Goal: Check status: Check status

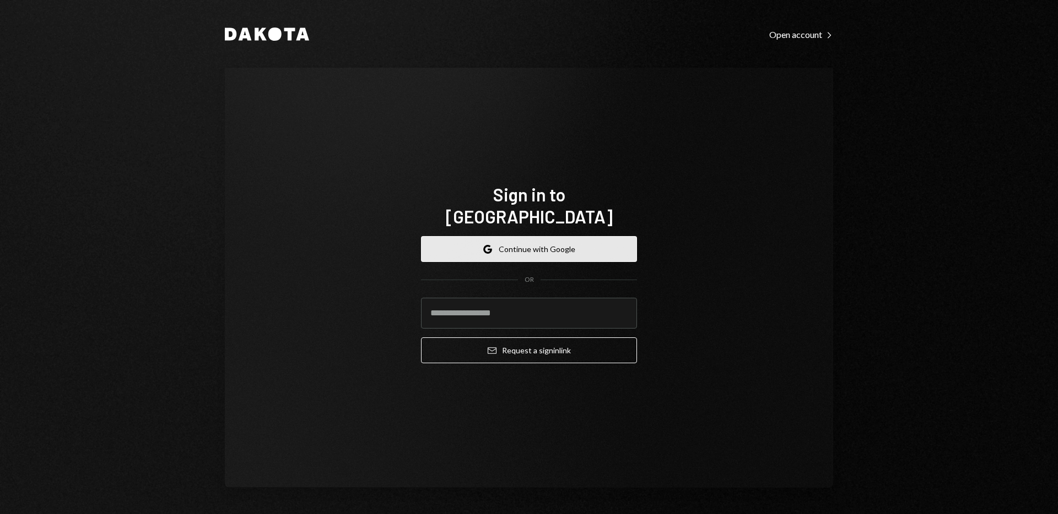
click at [492, 248] on icon "button" at bounding box center [489, 250] width 4 height 4
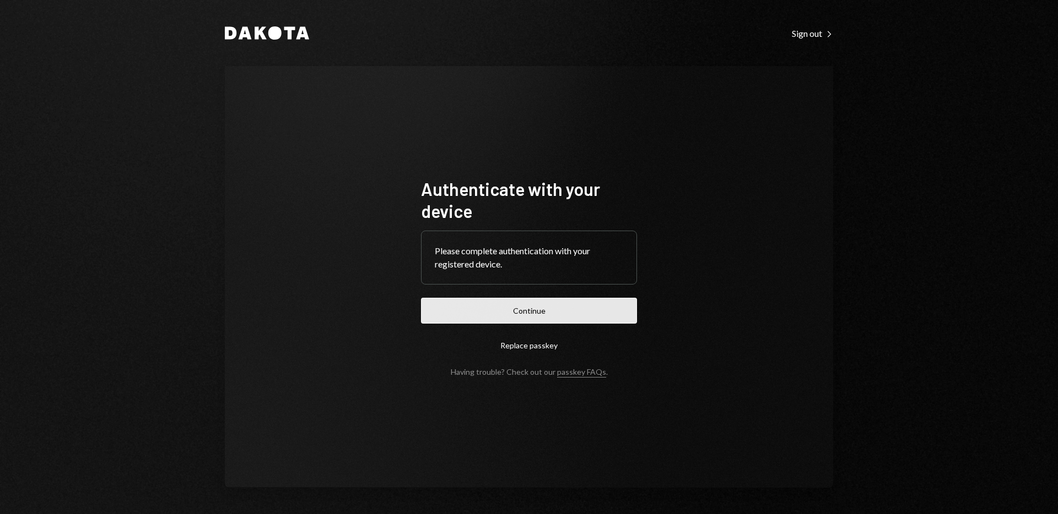
click at [483, 310] on button "Continue" at bounding box center [529, 311] width 216 height 26
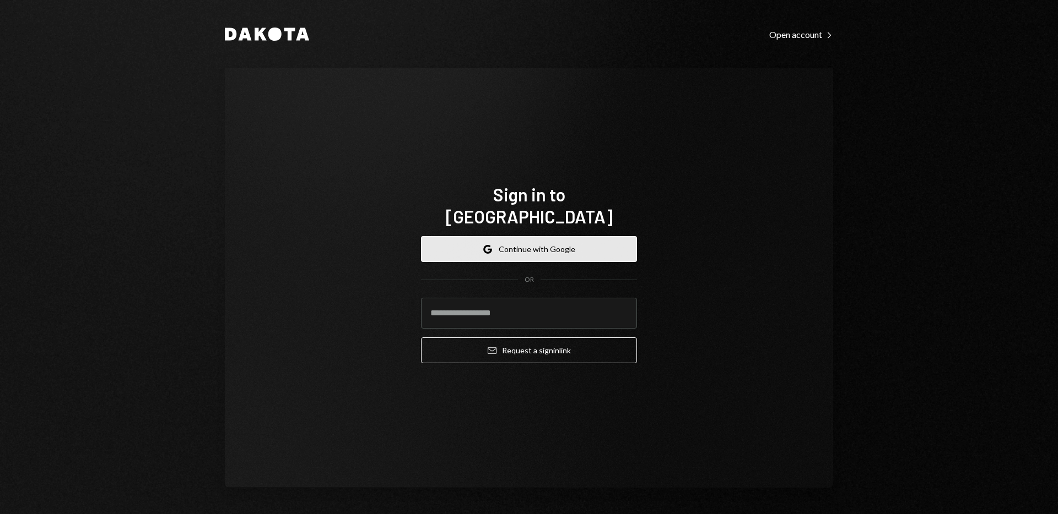
click at [472, 236] on button "Google Continue with Google" at bounding box center [529, 249] width 216 height 26
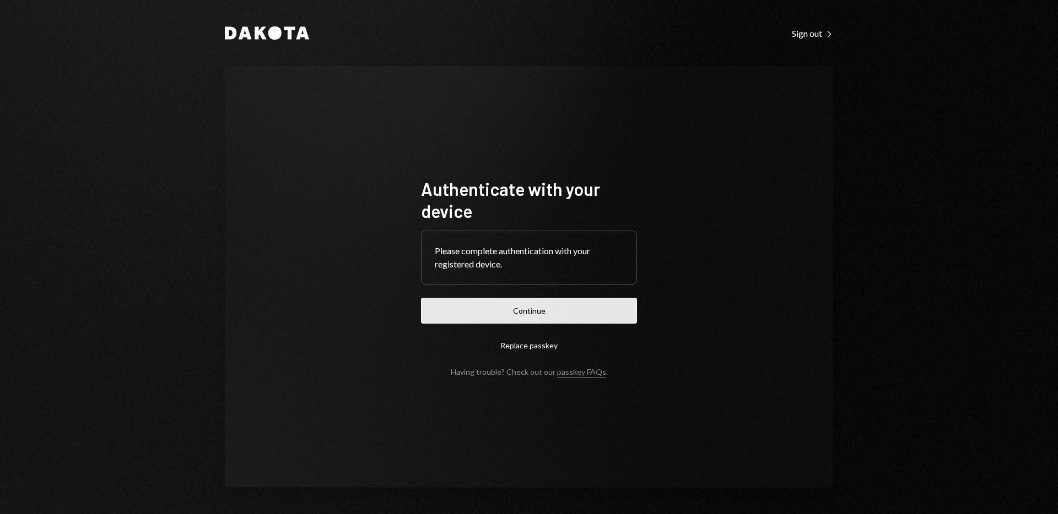
click at [521, 321] on button "Continue" at bounding box center [529, 311] width 216 height 26
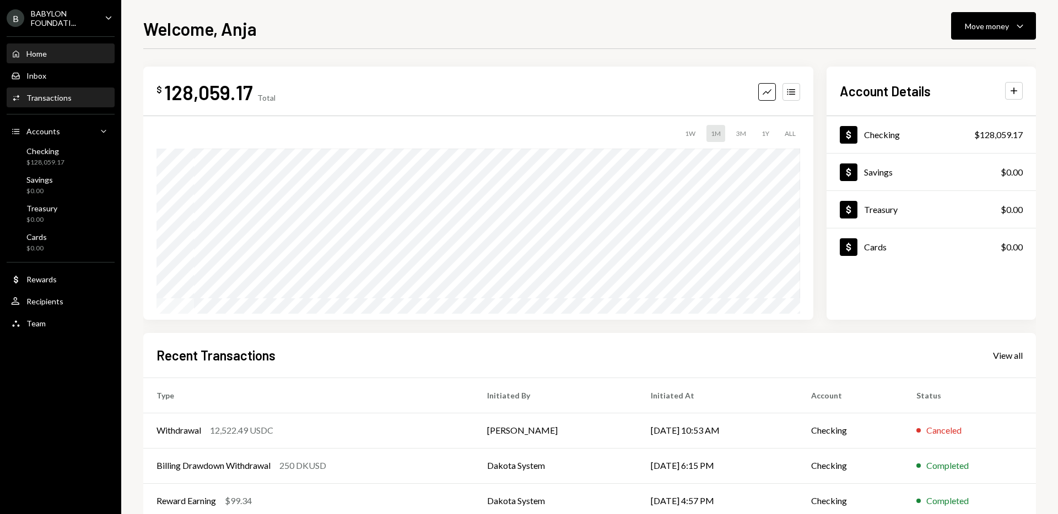
click at [46, 97] on div "Transactions" at bounding box center [48, 97] width 45 height 9
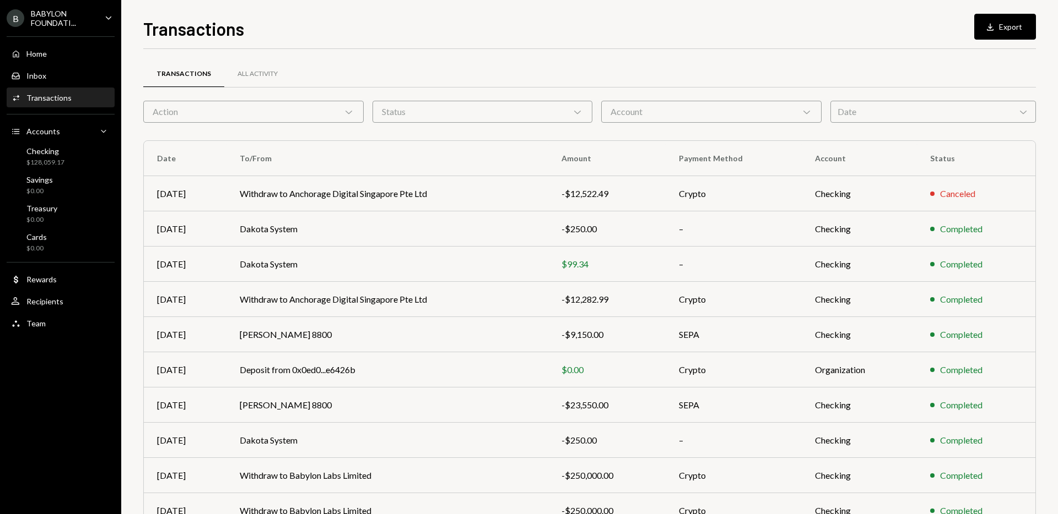
click at [903, 112] on div "Date Chevron Down" at bounding box center [932, 112] width 205 height 22
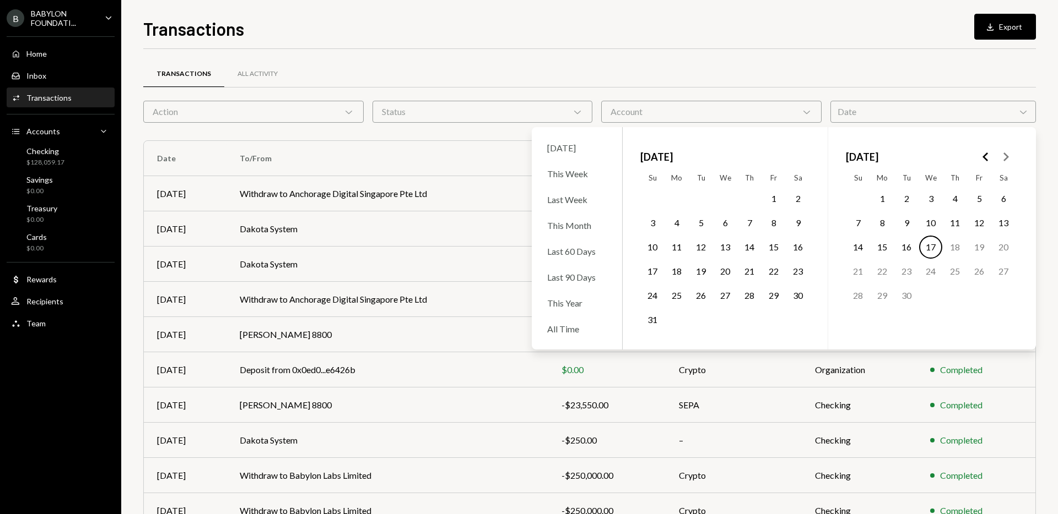
click at [989, 153] on icon "Go to the Previous Month" at bounding box center [985, 156] width 13 height 13
click at [980, 157] on icon "Go to the Previous Month" at bounding box center [985, 156] width 13 height 13
click at [698, 297] on button "25" at bounding box center [700, 295] width 23 height 23
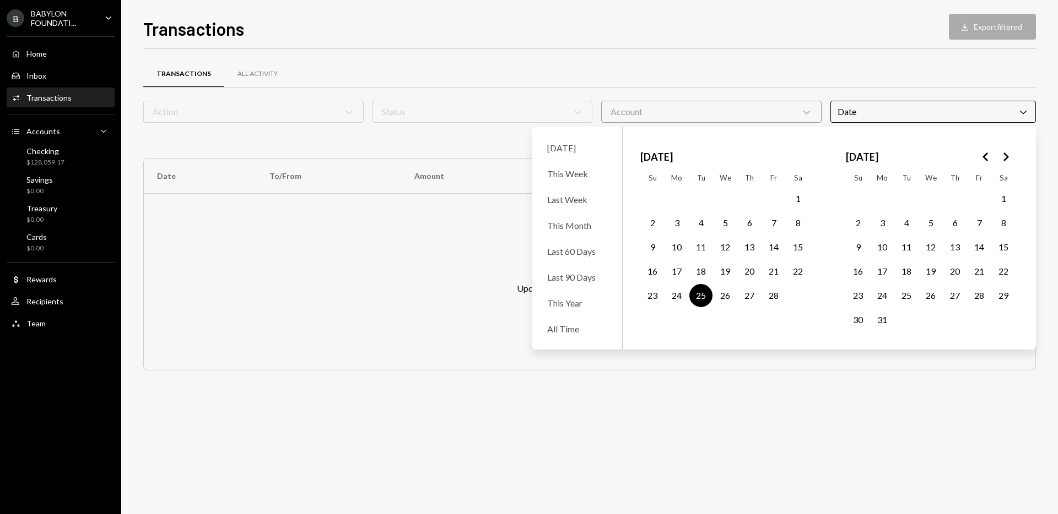
click at [106, 15] on icon "Caret Down" at bounding box center [108, 18] width 12 height 12
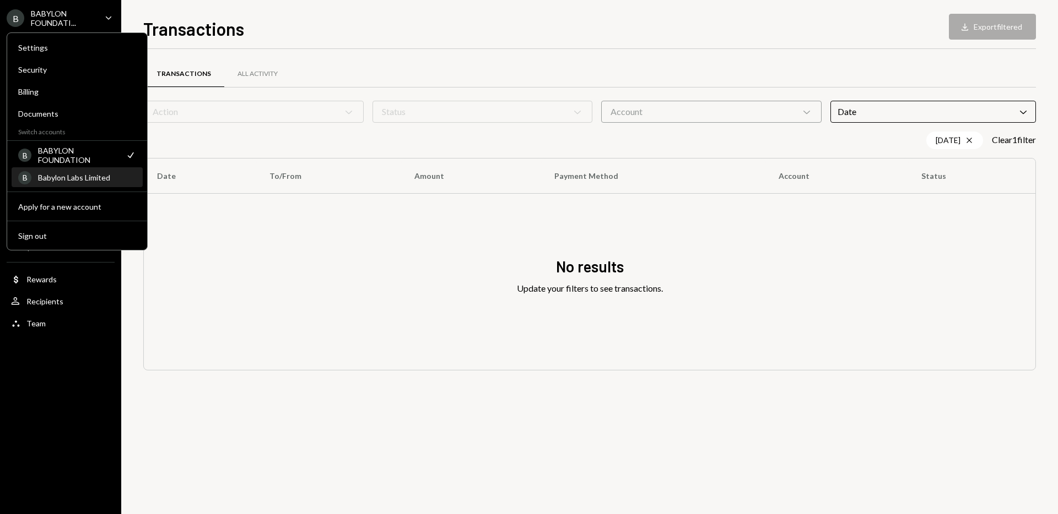
click at [67, 175] on div "Babylon Labs Limited" at bounding box center [87, 177] width 98 height 9
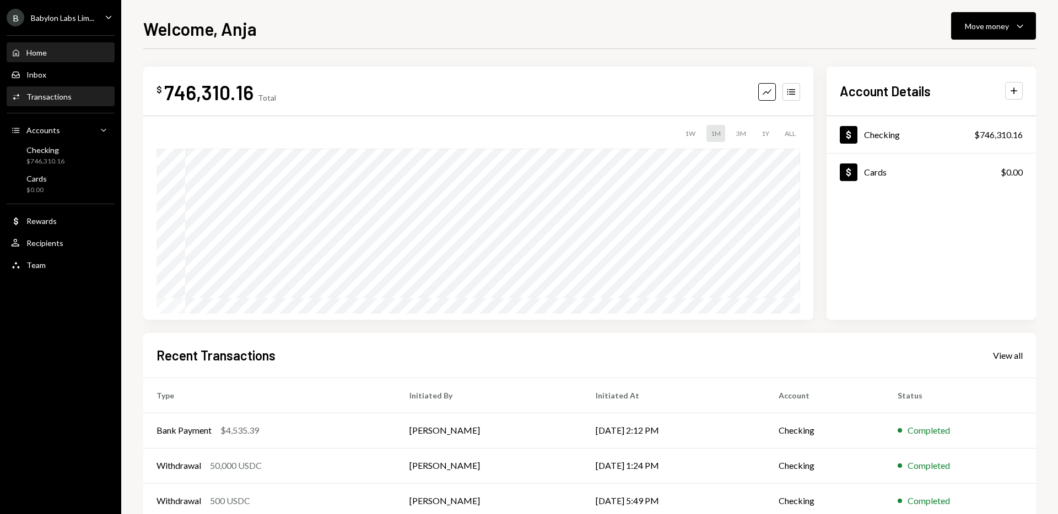
click at [67, 94] on div "Transactions" at bounding box center [48, 96] width 45 height 9
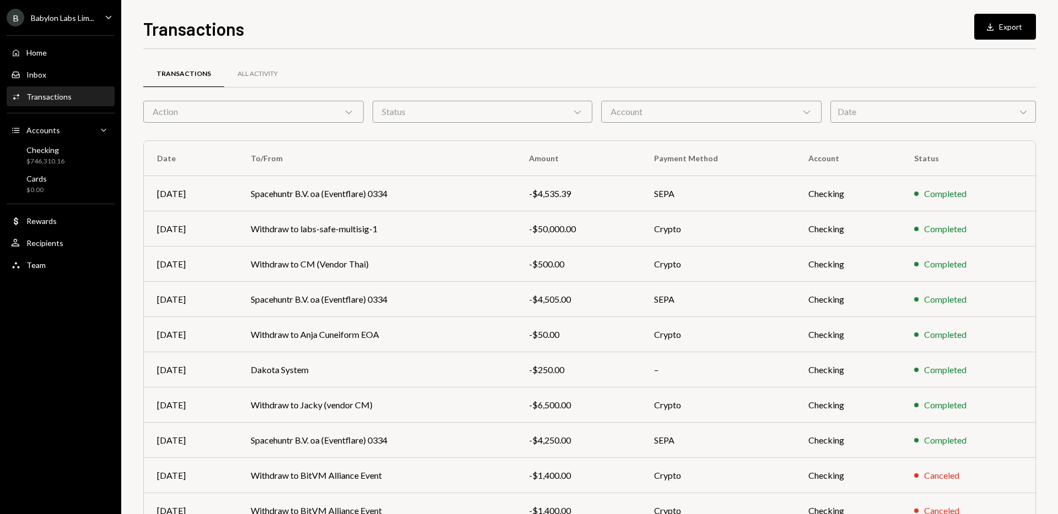
click at [889, 119] on div "Date Chevron Down" at bounding box center [932, 112] width 205 height 22
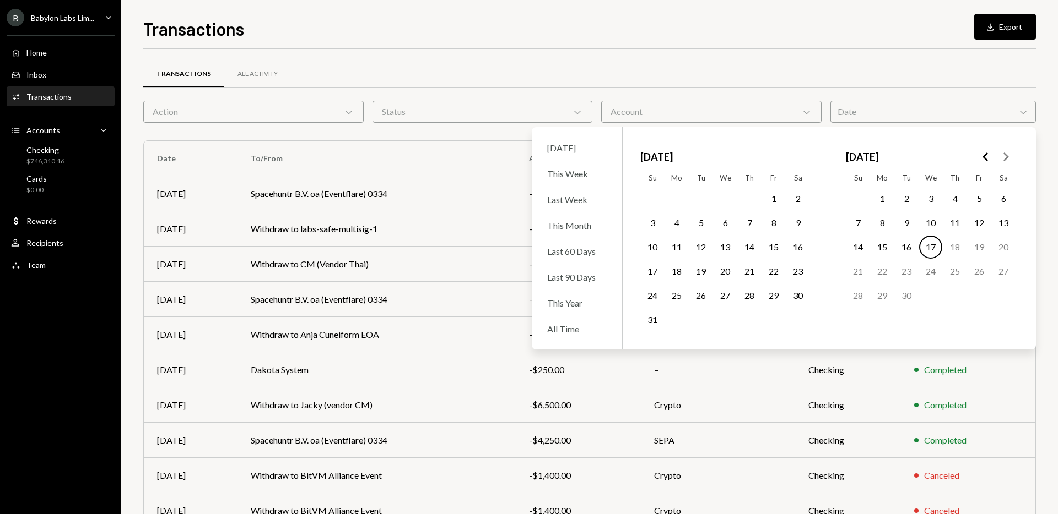
click at [984, 159] on polygon "Go to the Previous Month" at bounding box center [985, 157] width 6 height 9
click at [700, 299] on button "25" at bounding box center [700, 295] width 23 height 23
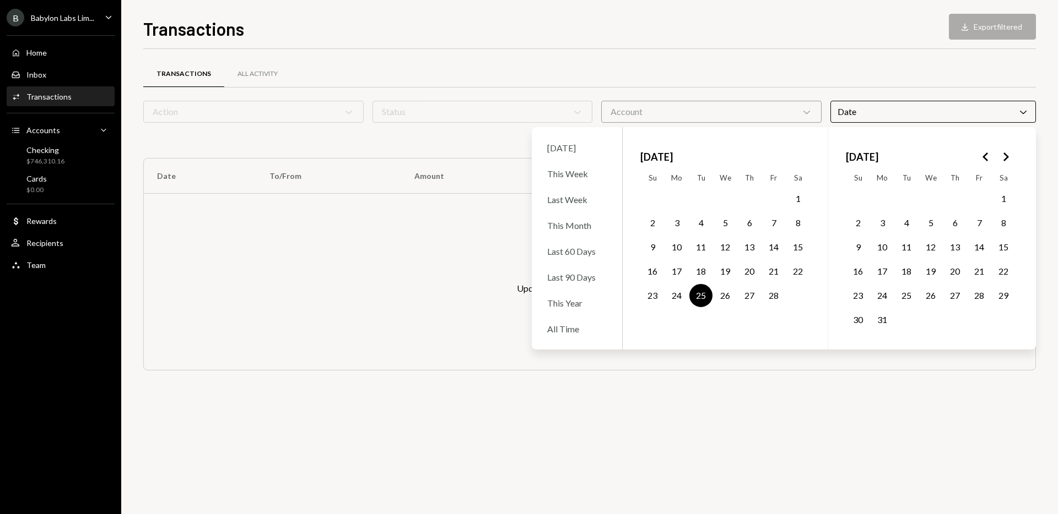
click at [701, 220] on button "4" at bounding box center [700, 223] width 23 height 23
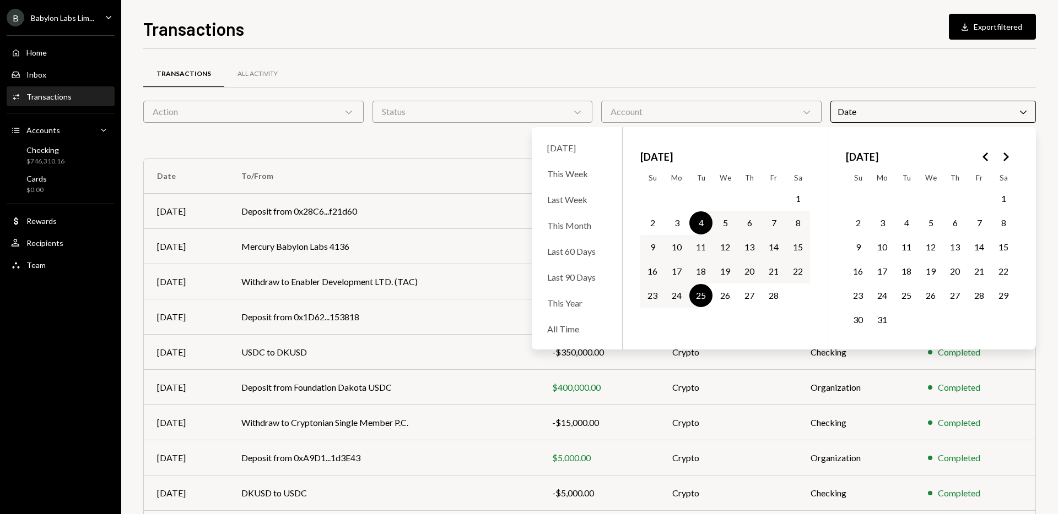
click at [551, 69] on div "Transactions All Activity" at bounding box center [589, 74] width 892 height 28
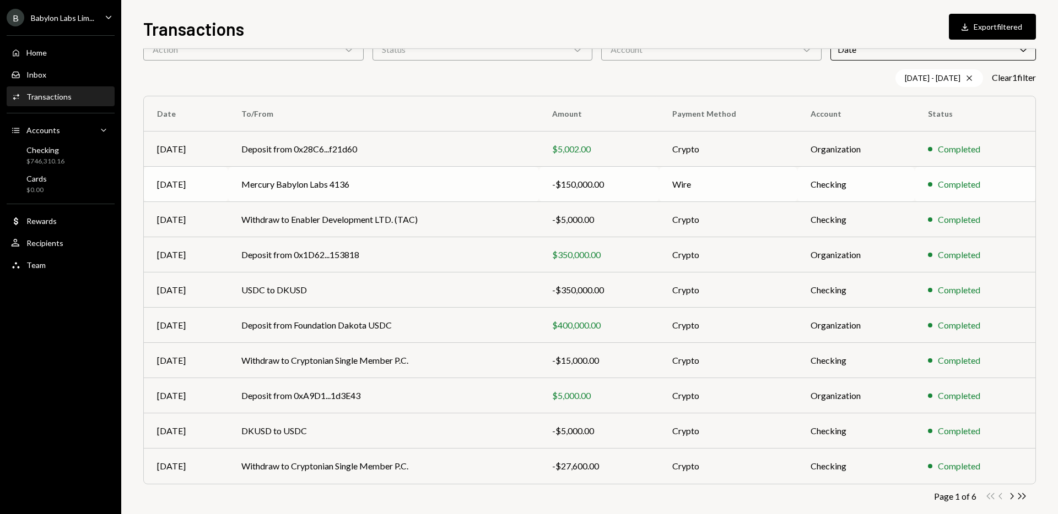
scroll to position [78, 0]
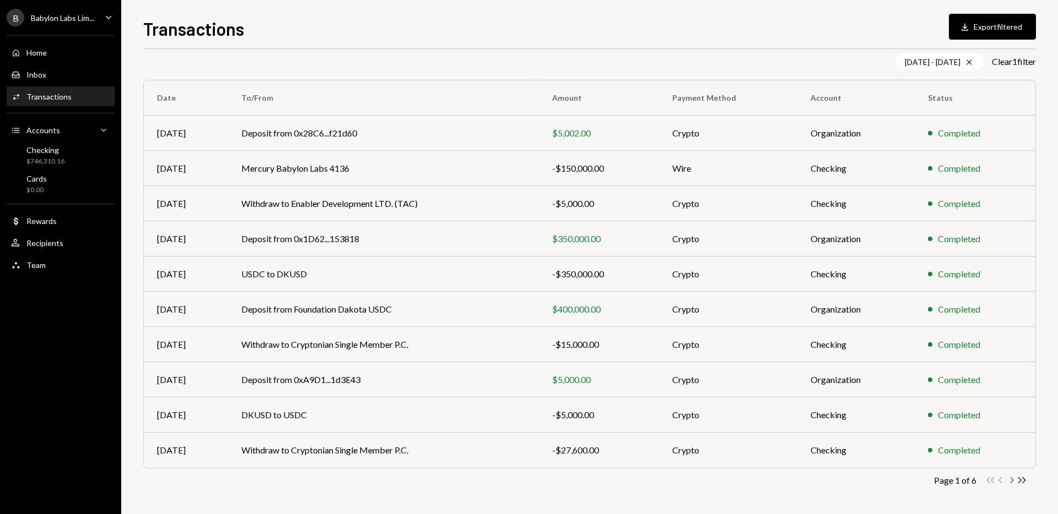
click at [1008, 480] on icon "Chevron Right" at bounding box center [1011, 480] width 10 height 10
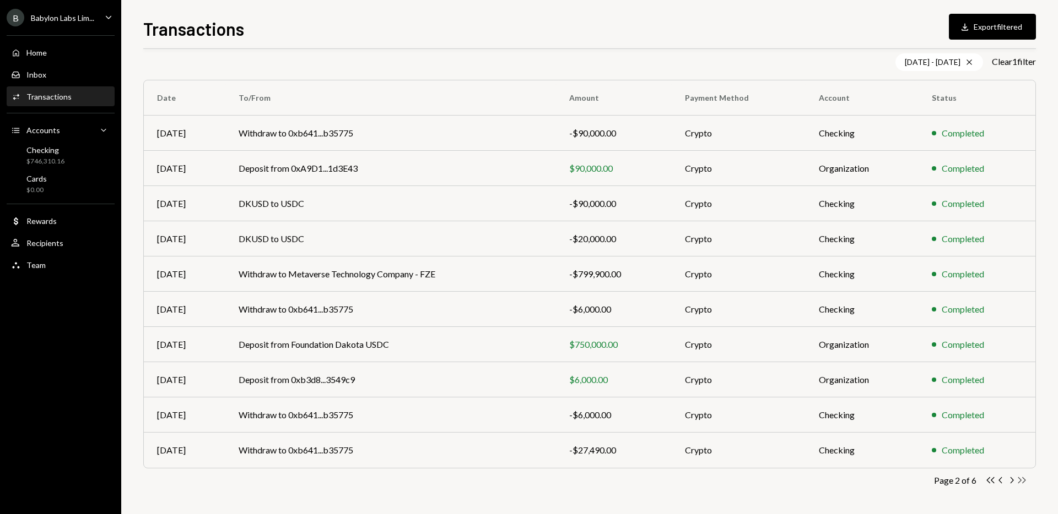
click at [1021, 480] on icon "Double Arrow Right" at bounding box center [1021, 480] width 10 height 10
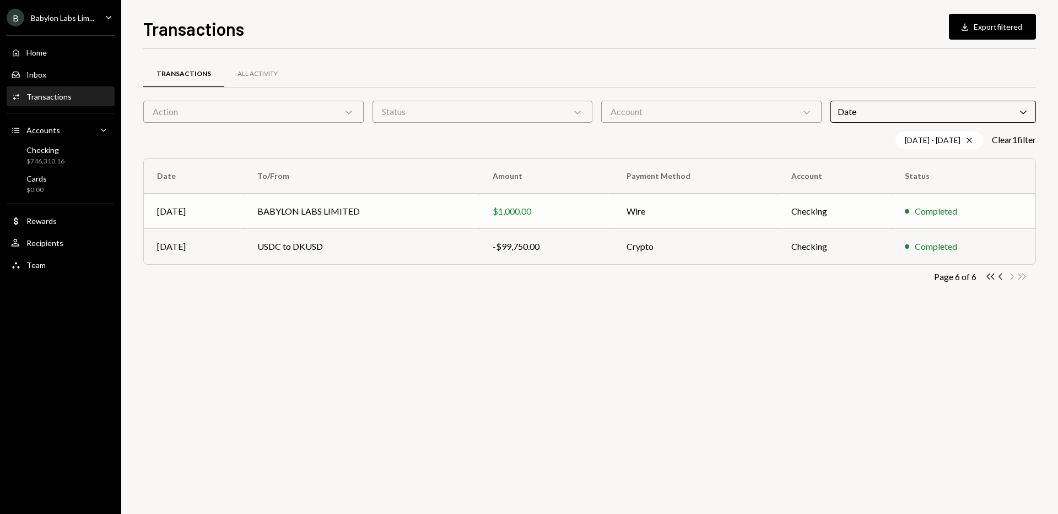
click at [348, 209] on td "BABYLON LABS LIMITED" at bounding box center [361, 211] width 235 height 35
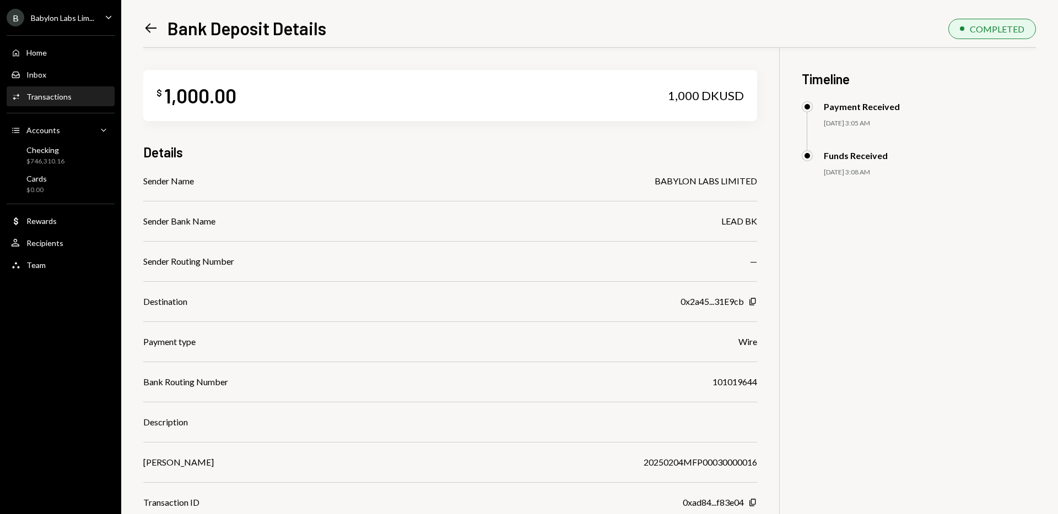
scroll to position [48, 0]
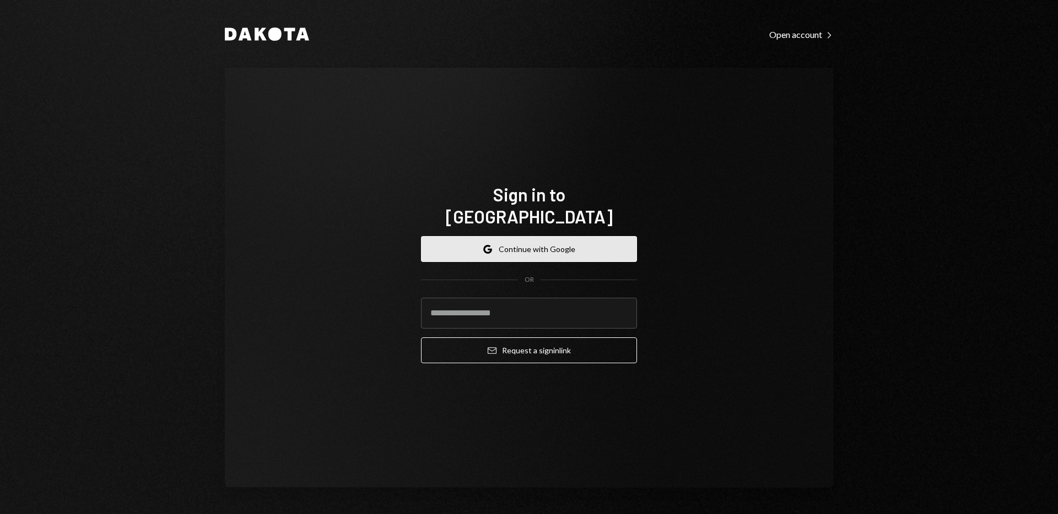
click at [549, 238] on button "Google Continue with Google" at bounding box center [529, 249] width 216 height 26
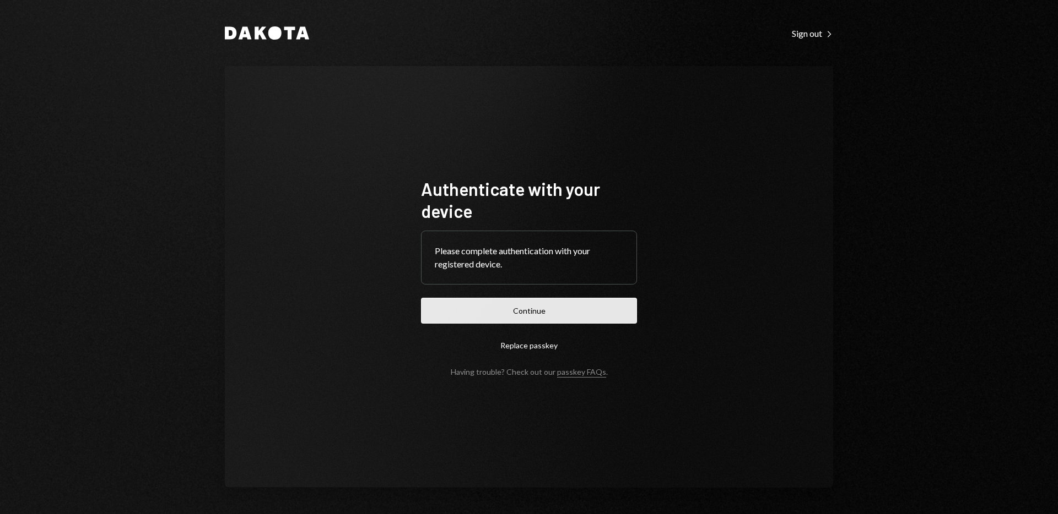
click at [536, 308] on button "Continue" at bounding box center [529, 311] width 216 height 26
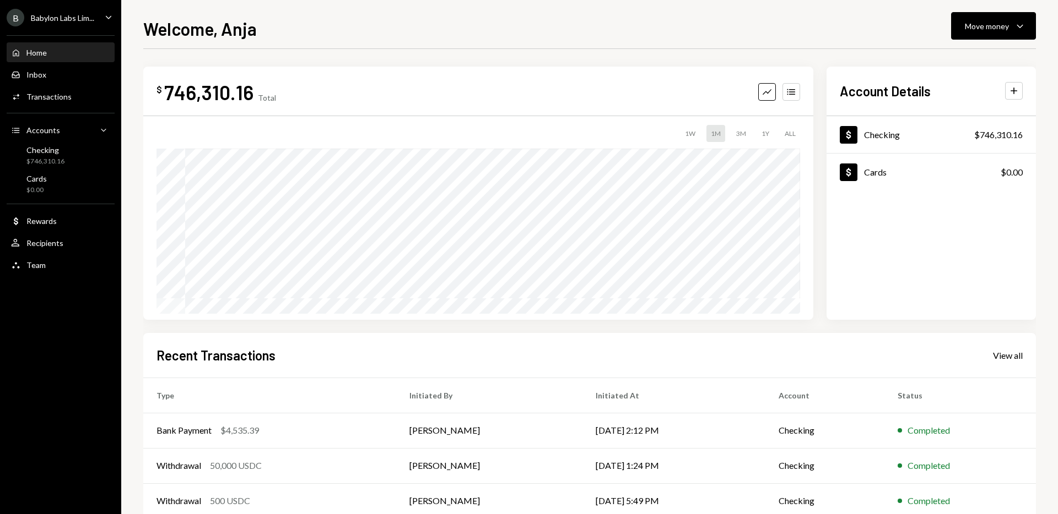
click at [73, 18] on div "Babylon Labs Lim..." at bounding box center [62, 17] width 63 height 9
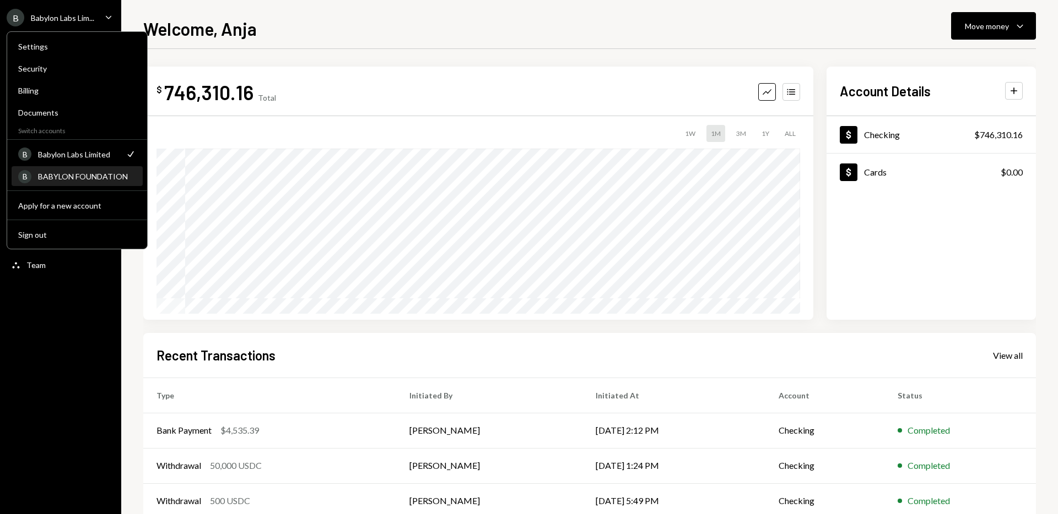
click at [60, 175] on div "BABYLON FOUNDATION" at bounding box center [87, 176] width 98 height 9
